Goal: Task Accomplishment & Management: Complete application form

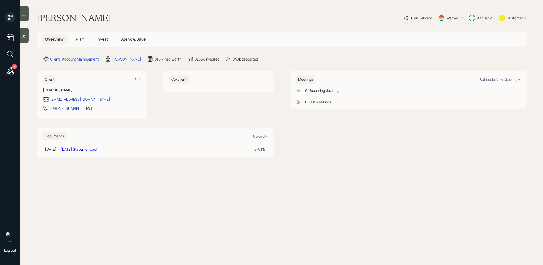
click at [78, 40] on span "Plan" at bounding box center [80, 39] width 8 height 6
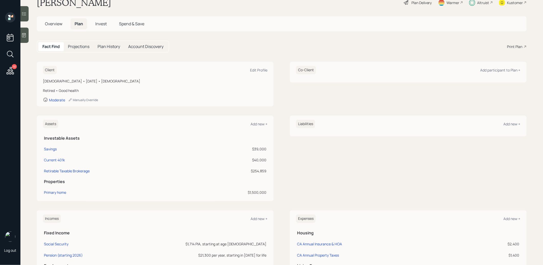
scroll to position [16, 0]
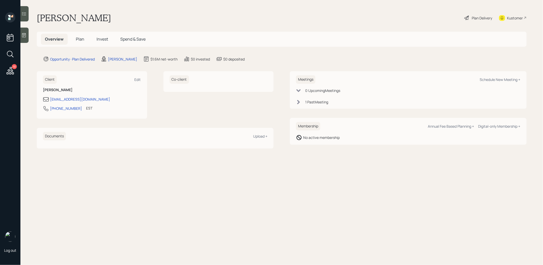
click at [76, 41] on span "Plan" at bounding box center [80, 39] width 8 height 6
